Goal: Information Seeking & Learning: Learn about a topic

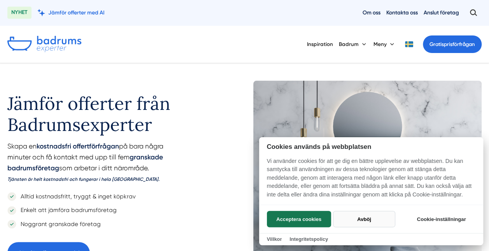
click at [362, 220] on button "Avböj" at bounding box center [364, 219] width 62 height 16
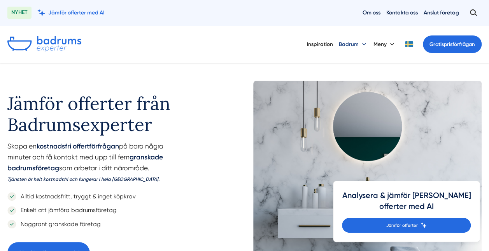
click at [361, 45] on button "Badrum" at bounding box center [353, 43] width 29 height 19
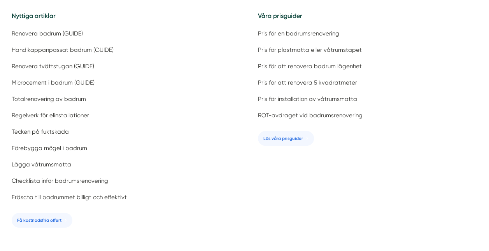
scroll to position [78, 0]
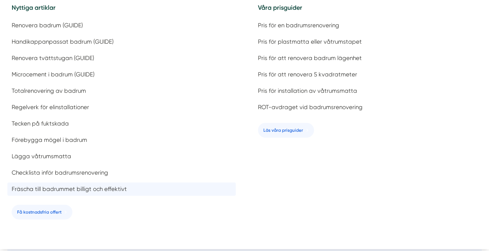
click at [73, 188] on span "Fräscha till badrummet billigt och effektivt" at bounding box center [69, 188] width 115 height 7
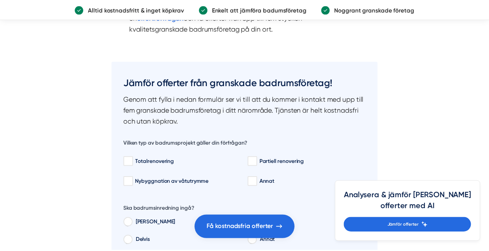
scroll to position [2414, 0]
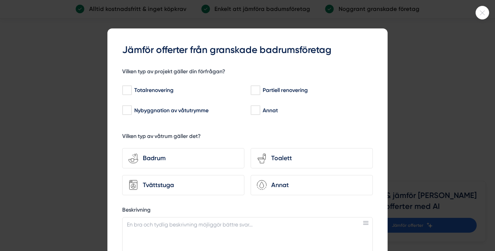
click at [484, 12] on icon at bounding box center [482, 13] width 13 height 5
